Goal: Task Accomplishment & Management: Use online tool/utility

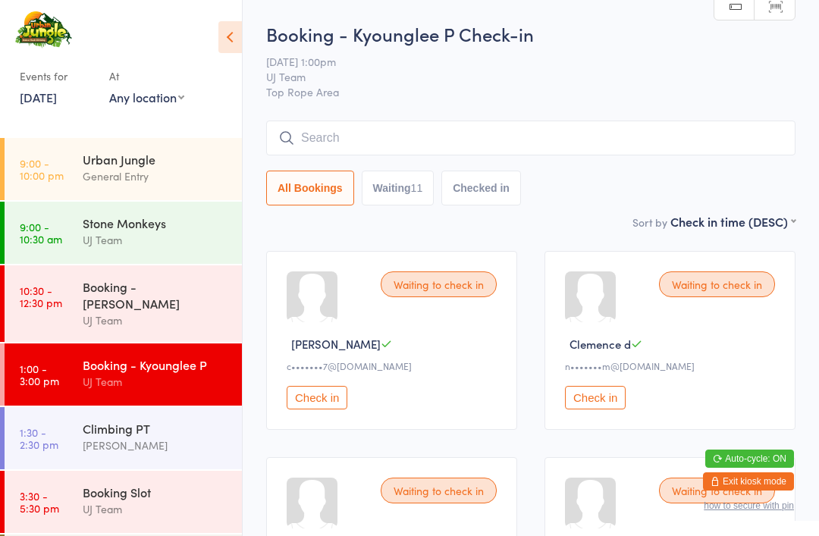
click at [51, 171] on time "9:00 - 10:00 pm" at bounding box center [42, 169] width 44 height 24
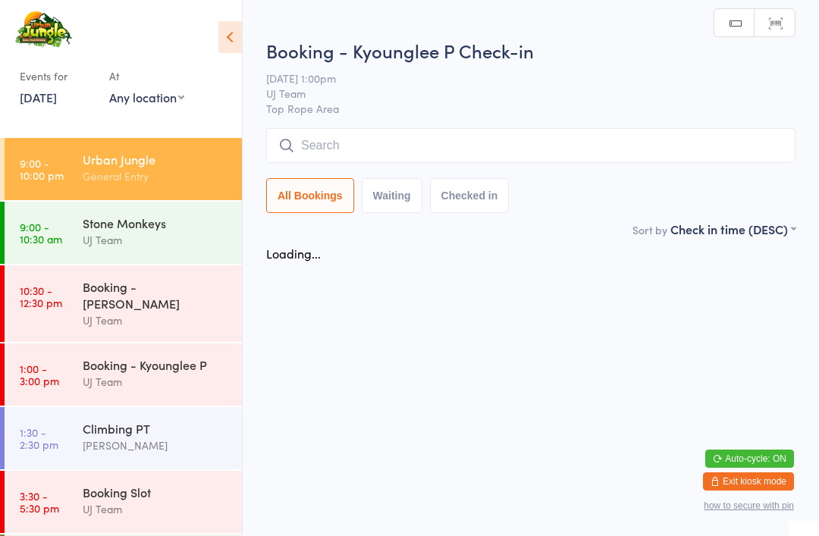
click at [504, 143] on input "search" at bounding box center [530, 145] width 529 height 35
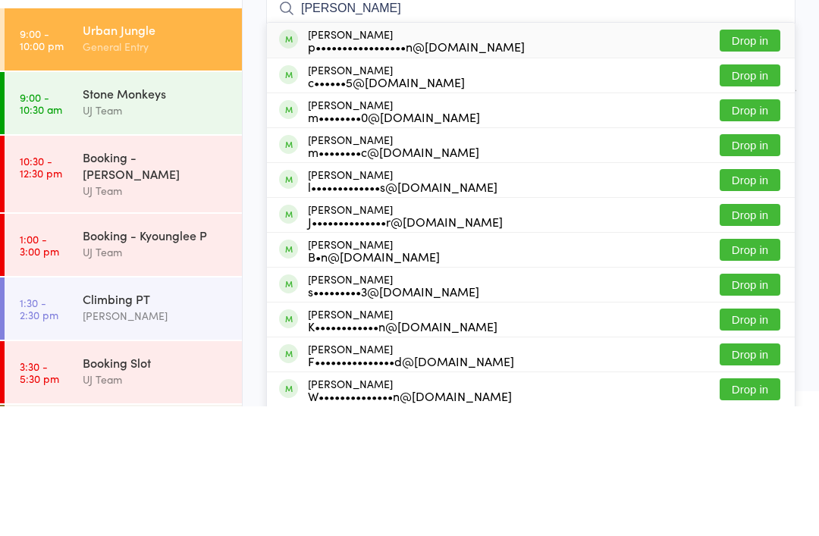
type input "[PERSON_NAME]"
click at [746, 159] on button "Drop in" at bounding box center [750, 170] width 61 height 22
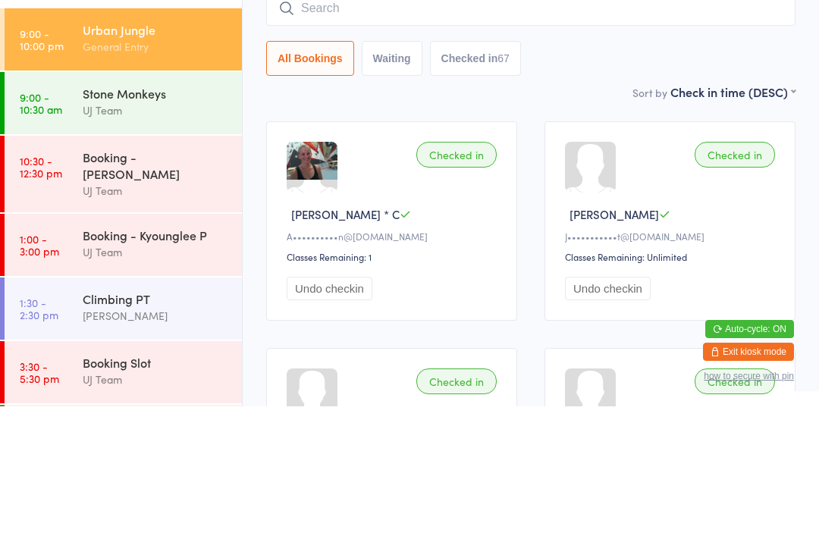
scroll to position [130, 0]
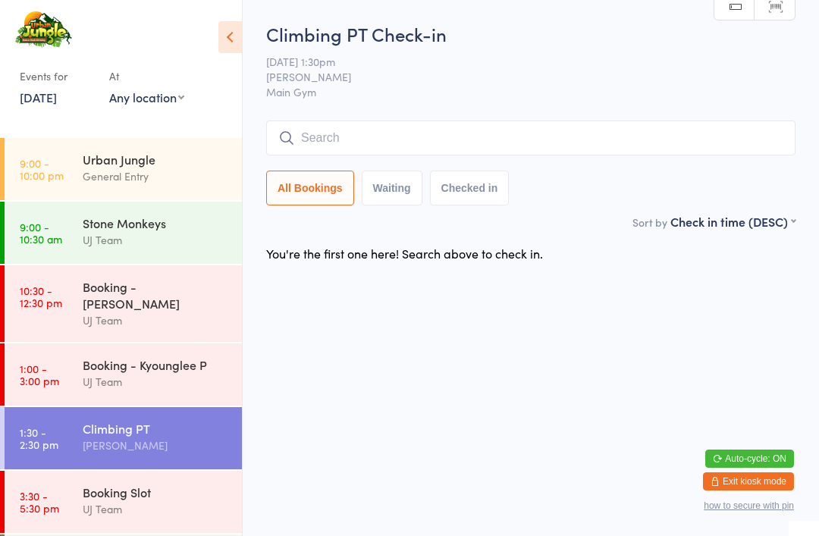
click at [102, 164] on div "Urban Jungle" at bounding box center [156, 159] width 146 height 17
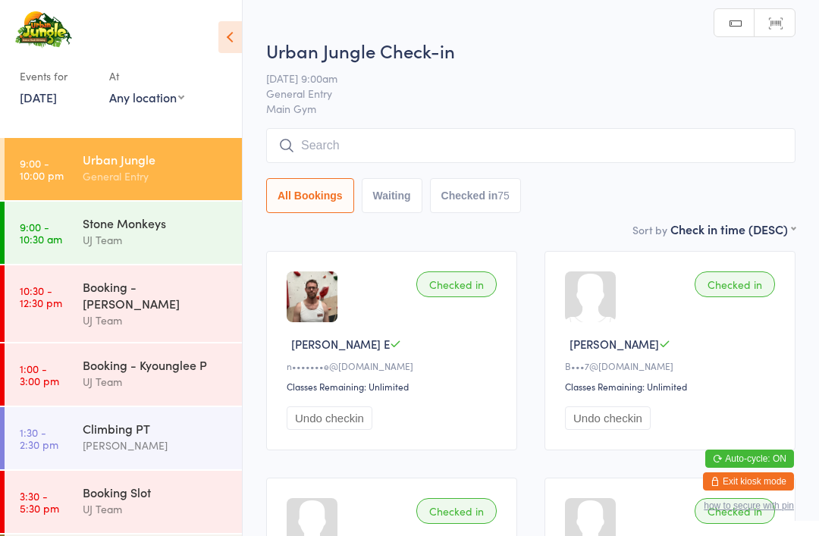
click at [321, 155] on input "search" at bounding box center [530, 145] width 529 height 35
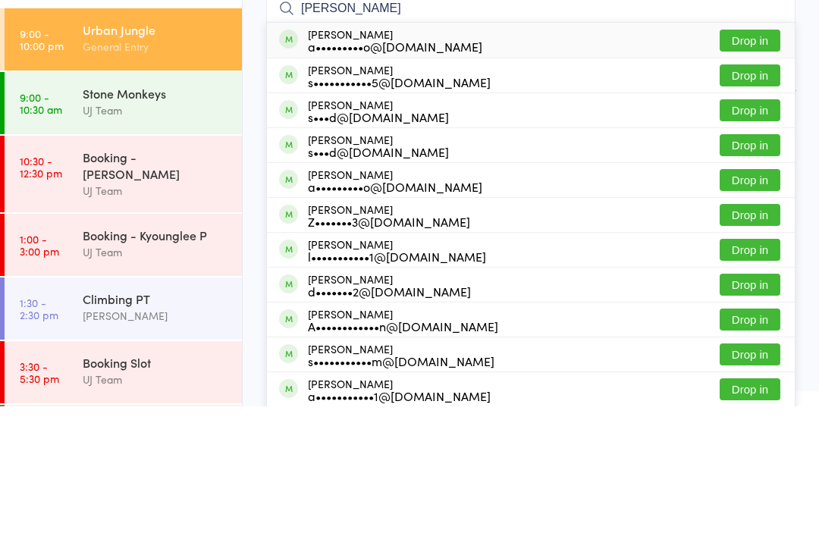
type input "[PERSON_NAME]"
click at [754, 159] on button "Drop in" at bounding box center [750, 170] width 61 height 22
